Goal: Navigation & Orientation: Find specific page/section

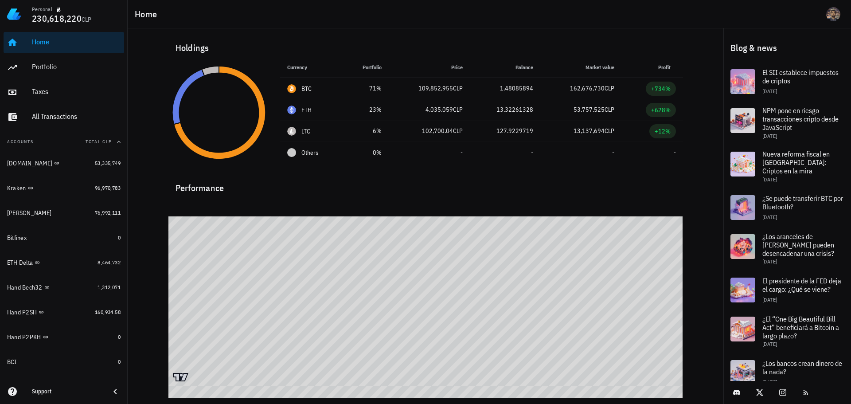
click at [56, 39] on div "Home" at bounding box center [76, 42] width 89 height 8
click at [194, 24] on div "Home" at bounding box center [489, 14] width 723 height 28
